Goal: Transaction & Acquisition: Purchase product/service

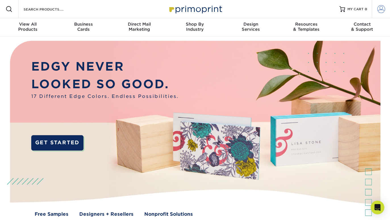
click at [384, 9] on span at bounding box center [382, 9] width 8 height 8
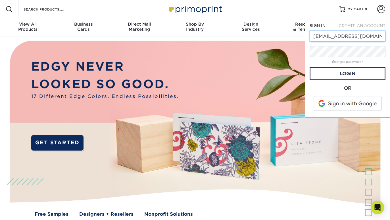
click at [310, 42] on div at bounding box center [310, 42] width 0 height 0
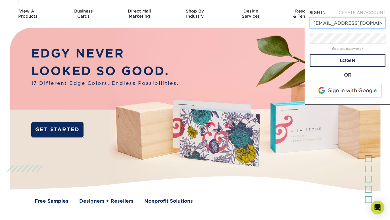
scroll to position [13, 0]
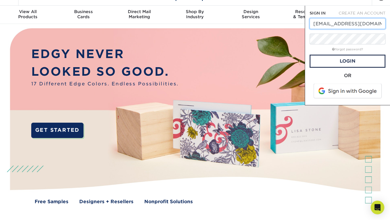
type input "support@gowestdesign.com"
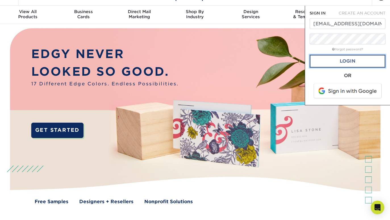
click at [333, 59] on link "Login" at bounding box center [348, 61] width 76 height 13
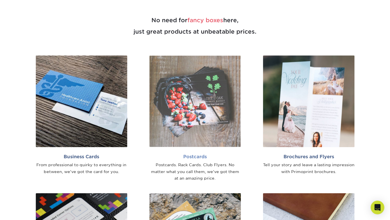
scroll to position [302, 0]
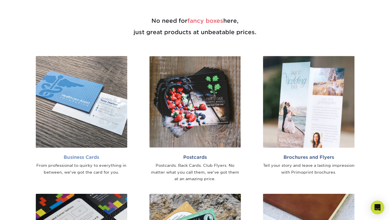
click at [74, 155] on h2 "Business Cards" at bounding box center [82, 156] width 92 height 5
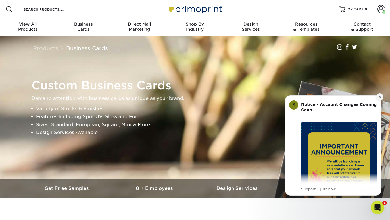
click at [380, 96] on icon "Dismiss notification" at bounding box center [380, 97] width 2 height 2
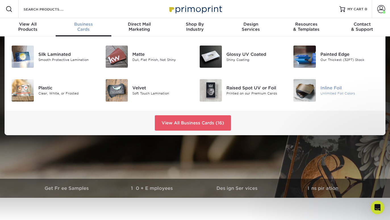
click at [327, 88] on div "Inline Foil" at bounding box center [350, 88] width 59 height 6
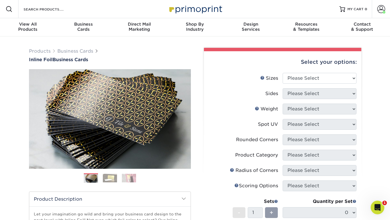
click at [109, 177] on img at bounding box center [110, 177] width 14 height 9
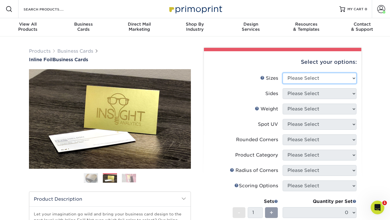
click at [301, 78] on select "Please Select 1.5" x 3.5" - Mini 1.75" x 3.5" - Mini 2" x 2" - Square 2" x 3" -…" at bounding box center [320, 78] width 74 height 11
select select "2.00x3.50"
click at [283, 73] on select "Please Select 1.5" x 3.5" - Mini 1.75" x 3.5" - Mini 2" x 2" - Square 2" x 3" -…" at bounding box center [320, 78] width 74 height 11
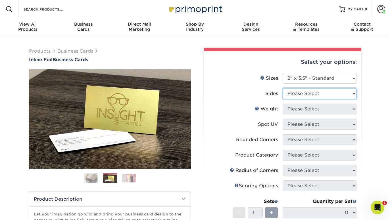
click at [302, 93] on select "Please Select Print Both Sides - Foil Back Only Print Both Sides - Foil Both Si…" at bounding box center [320, 93] width 74 height 11
click at [335, 94] on select "Please Select Print Both Sides - Foil Back Only Print Both Sides - Foil Both Si…" at bounding box center [320, 93] width 74 height 11
select select "34527644-b4fd-4ffb-9092-1318eefcd9d9"
click at [283, 88] on select "Please Select Print Both Sides - Foil Back Only Print Both Sides - Foil Both Si…" at bounding box center [320, 93] width 74 height 11
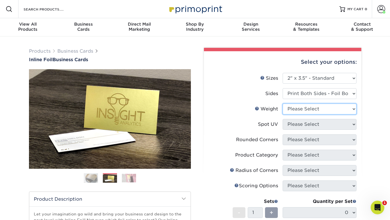
click at [317, 110] on select "Please Select 16PT" at bounding box center [320, 108] width 74 height 11
select select "16PT"
click at [283, 103] on select "Please Select 16PT" at bounding box center [320, 108] width 74 height 11
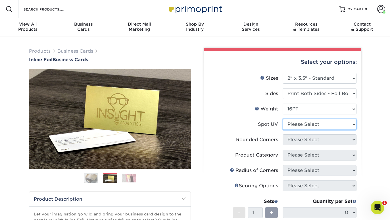
click at [318, 125] on select "Please Select No Spot UV Front and Back (Both Sides) Front Only Back Only" at bounding box center [320, 124] width 74 height 11
select select "3"
click at [283, 119] on select "Please Select No Spot UV Front and Back (Both Sides) Front Only Back Only" at bounding box center [320, 124] width 74 height 11
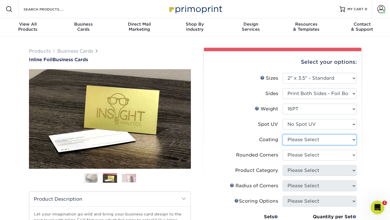
click at [313, 140] on select at bounding box center [320, 139] width 74 height 11
select select "3e7618de-abca-4bda-9f97-8b9129e913d8"
click at [283, 134] on select at bounding box center [320, 139] width 74 height 11
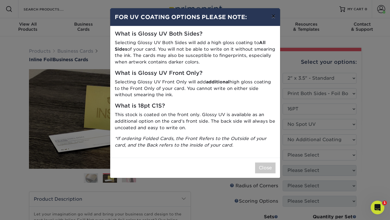
click at [274, 16] on button "×" at bounding box center [273, 16] width 13 height 16
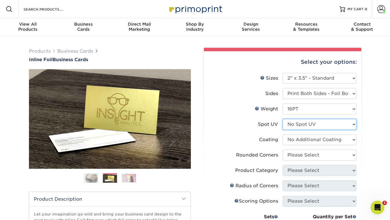
click at [303, 122] on select "Please Select No Spot UV Front and Back (Both Sides) Front Only Back Only" at bounding box center [320, 124] width 74 height 11
select select "1"
click at [283, 119] on select "Please Select No Spot UV Front and Back (Both Sides) Front Only Back Only" at bounding box center [320, 124] width 74 height 11
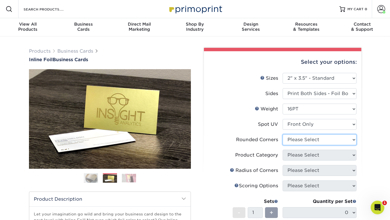
click at [301, 140] on select "Please Select Yes - Round 2 Corners Yes - Round 4 Corners No" at bounding box center [320, 139] width 74 height 11
select select "0"
click at [283, 134] on select "Please Select Yes - Round 2 Corners Yes - Round 4 Corners No" at bounding box center [320, 139] width 74 height 11
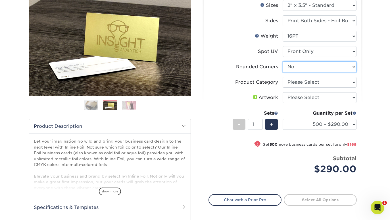
scroll to position [74, 0]
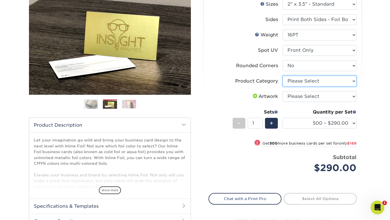
click at [316, 83] on select "Please Select Business Cards" at bounding box center [320, 81] width 74 height 11
select select "3b5148f1-0588-4f88-a218-97bcfdce65c1"
click at [283, 76] on select "Please Select Business Cards" at bounding box center [320, 81] width 74 height 11
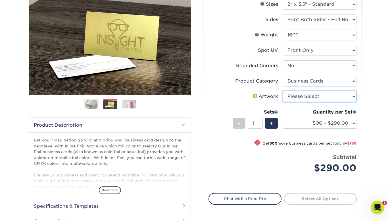
click at [317, 97] on select "Please Select I will upload files I need a design - $100" at bounding box center [320, 96] width 74 height 11
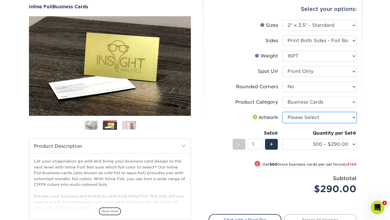
scroll to position [53, 0]
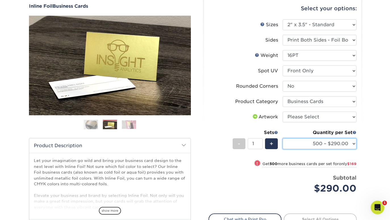
click at [301, 145] on select "500 – $290.00 1000 – $459.00 2500 – $725.00 5000 – $1111.00" at bounding box center [320, 143] width 74 height 11
click at [283, 138] on select "500 – $290.00 1000 – $459.00 2500 – $725.00 5000 – $1111.00" at bounding box center [320, 143] width 74 height 11
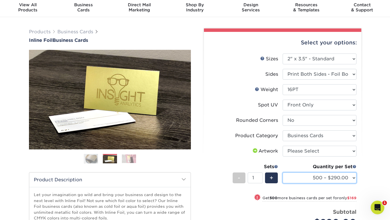
scroll to position [0, 0]
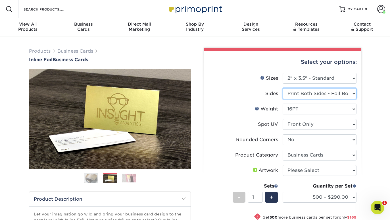
click at [319, 92] on select "Please Select Print Both Sides - Foil Back Only Print Both Sides - Foil Both Si…" at bounding box center [320, 93] width 74 height 11
select select "2ba18f74-0f96-487e-8b6e-985b404b3305"
click at [283, 88] on select "Please Select Print Both Sides - Foil Back Only Print Both Sides - Foil Both Si…" at bounding box center [320, 93] width 74 height 11
select select "-1"
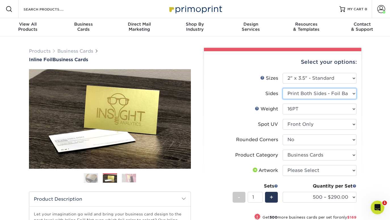
select select
select select "-1"
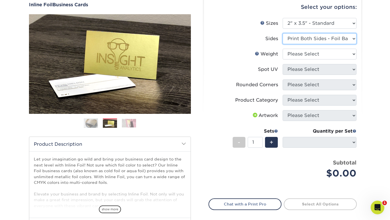
scroll to position [56, 0]
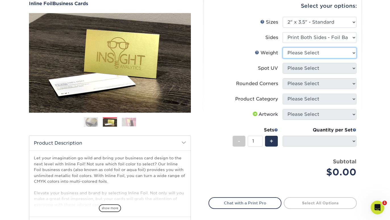
click at [308, 52] on select "Please Select 16PT" at bounding box center [320, 52] width 74 height 11
select select "16PT"
click at [283, 47] on select "Please Select 16PT" at bounding box center [320, 52] width 74 height 11
select select
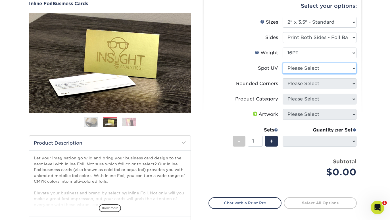
click at [303, 69] on select "Please Select No Spot UV Front and Back (Both Sides) Front Only Back Only" at bounding box center [320, 68] width 74 height 11
select select "1"
click at [283, 63] on select "Please Select No Spot UV Front and Back (Both Sides) Front Only Back Only" at bounding box center [320, 68] width 74 height 11
select select
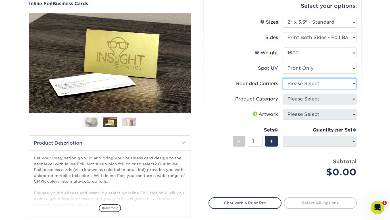
click at [296, 83] on select "Please Select Yes - Round 2 Corners Yes - Round 4 Corners No" at bounding box center [320, 83] width 74 height 11
select select "0"
click at [283, 78] on select "Please Select Yes - Round 2 Corners Yes - Round 4 Corners No" at bounding box center [320, 83] width 74 height 11
select select "-1"
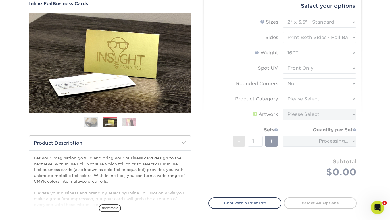
click at [294, 100] on form "Sizes Help Sizes Please Select 1.5" x 3.5" - Mini 1.75" x 3.5" - Mini 2" x 2" -…" at bounding box center [283, 104] width 148 height 174
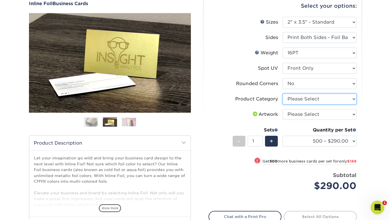
click at [295, 97] on select "Please Select Business Cards" at bounding box center [320, 99] width 74 height 11
select select "3b5148f1-0588-4f88-a218-97bcfdce65c1"
click at [283, 94] on select "Please Select Business Cards" at bounding box center [320, 99] width 74 height 11
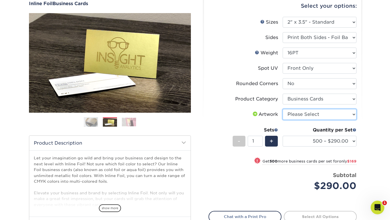
click at [298, 116] on select "Please Select I will upload files I need a design - $100" at bounding box center [320, 114] width 74 height 11
select select "upload"
click at [283, 109] on select "Please Select I will upload files I need a design - $100" at bounding box center [320, 114] width 74 height 11
